Goal: Navigation & Orientation: Find specific page/section

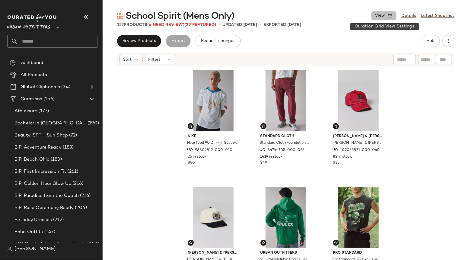
click at [391, 16] on icon "button" at bounding box center [389, 15] width 5 height 5
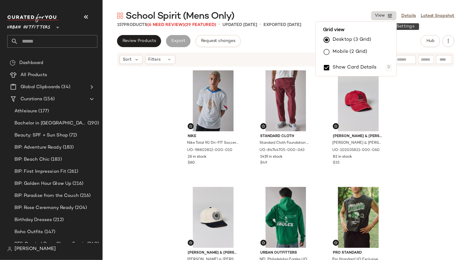
click at [390, 15] on icon "button" at bounding box center [389, 15] width 5 height 5
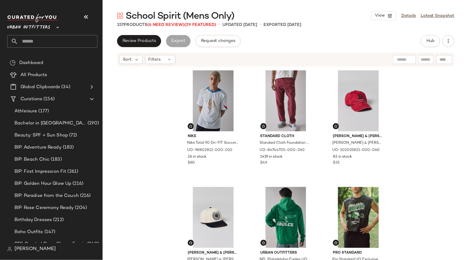
scroll to position [1, 0]
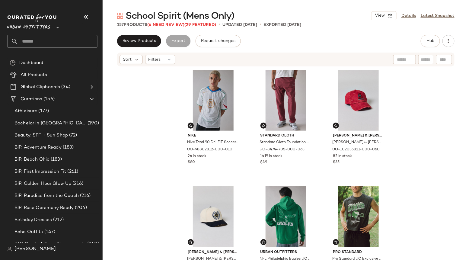
click at [441, 133] on div "Nike Nike Total 90 Dri-FIT Soccer Jersey Tee in White/Italy Blue/Sport Red, Men…" at bounding box center [286, 172] width 367 height 211
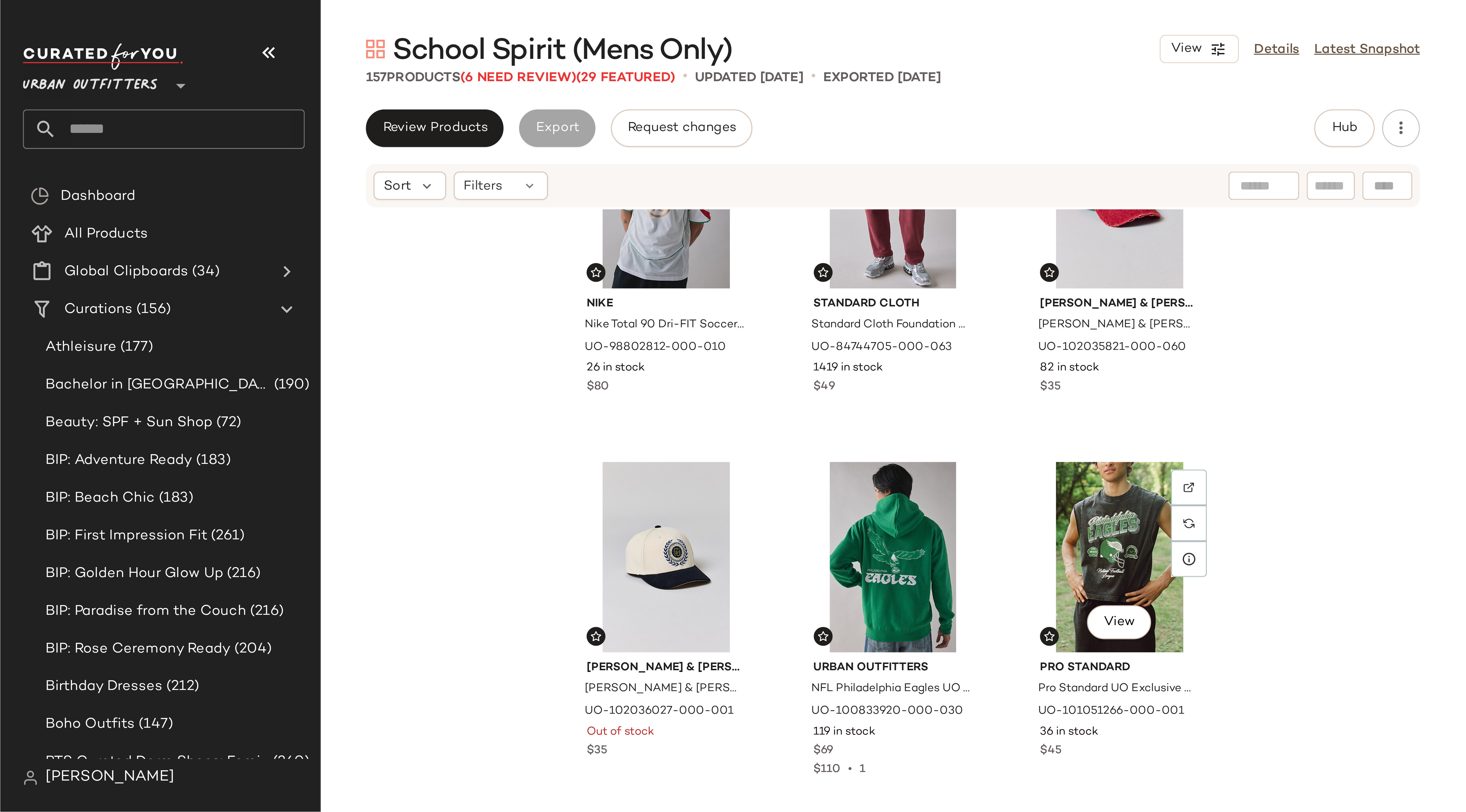
scroll to position [0, 0]
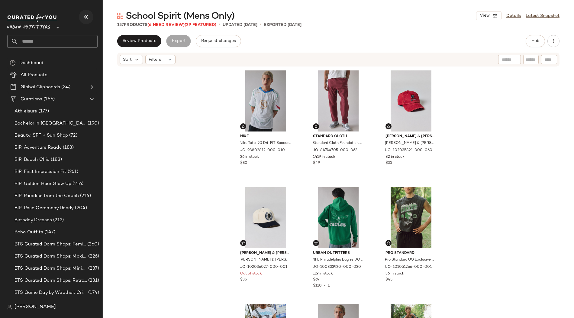
click at [86, 17] on icon "button" at bounding box center [85, 16] width 7 height 7
